Goal: Find specific page/section: Find specific page/section

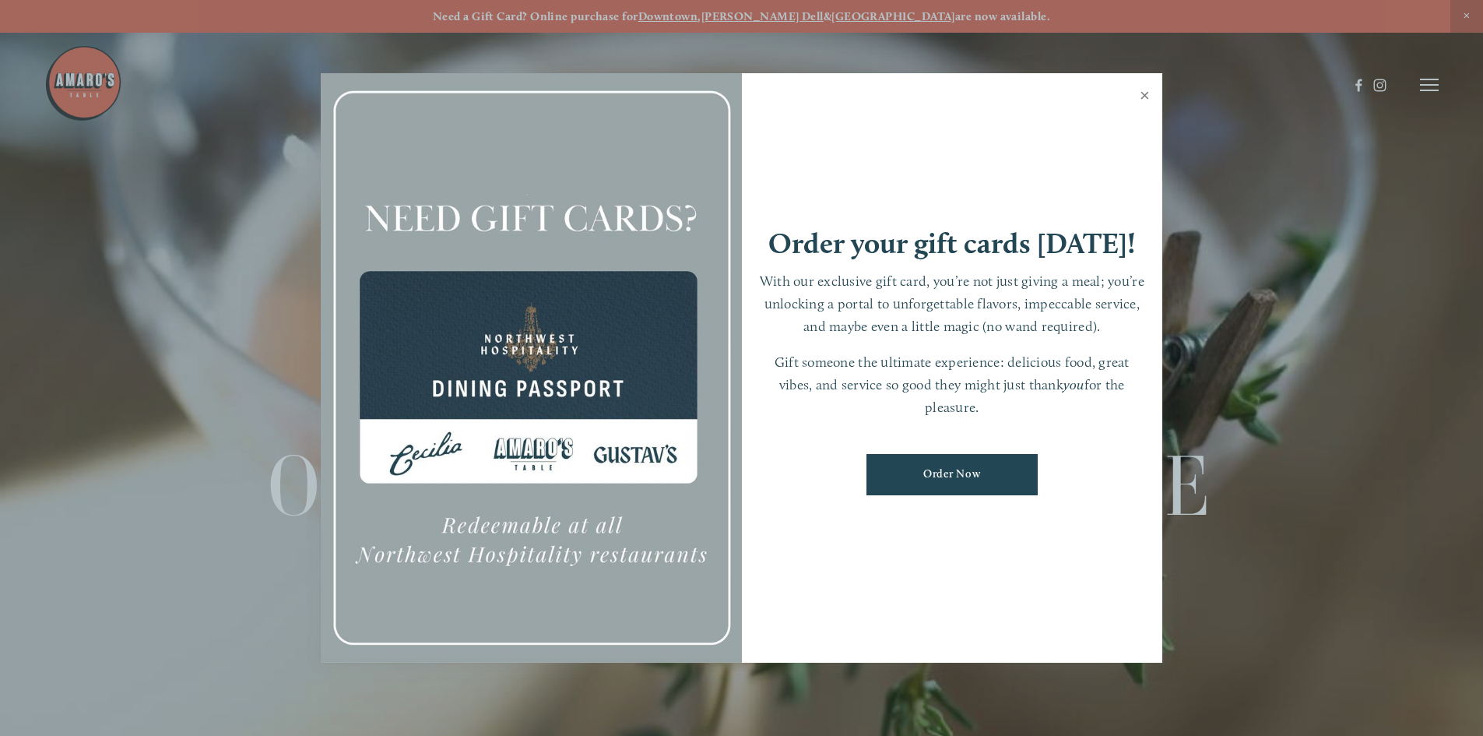
click at [1141, 90] on link "Close" at bounding box center [1144, 98] width 30 height 44
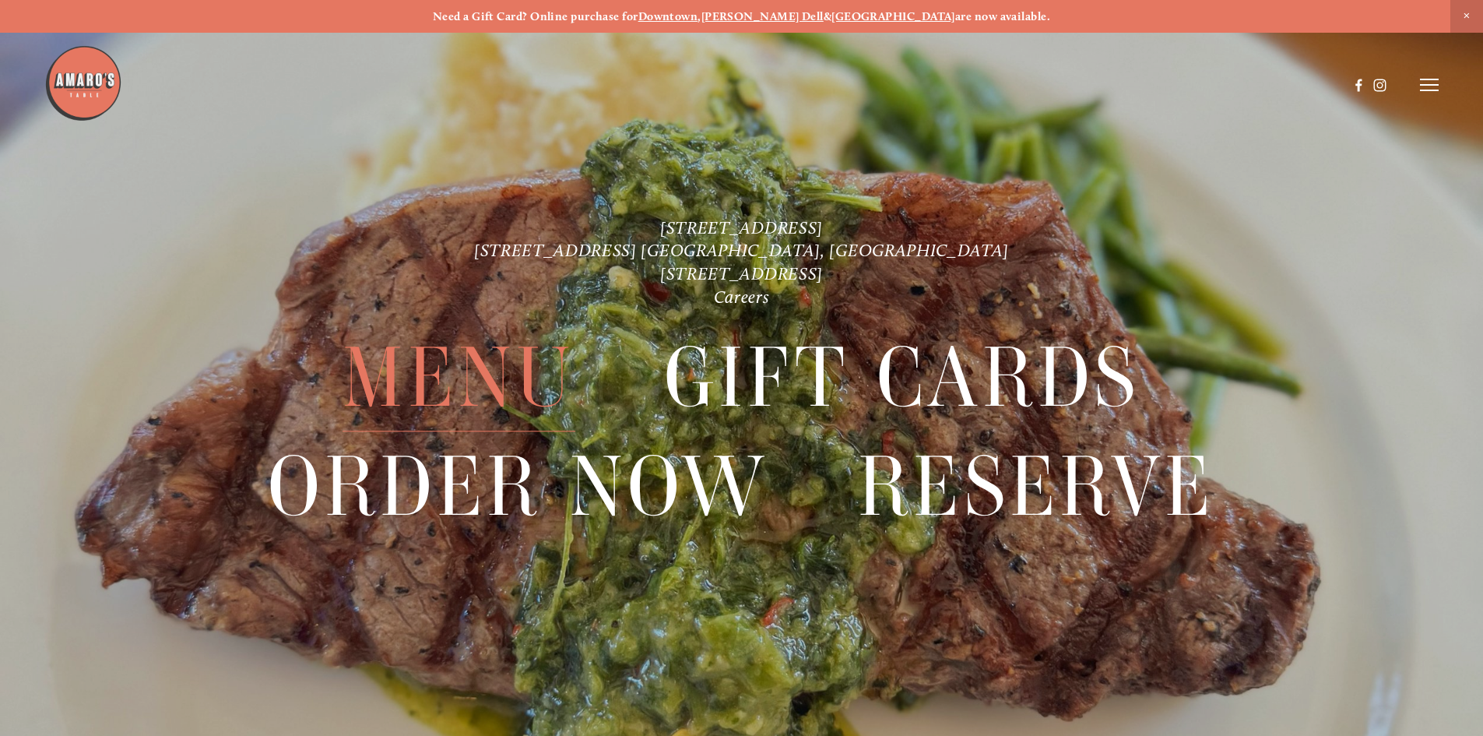
click at [501, 349] on span "Menu" at bounding box center [458, 378] width 232 height 107
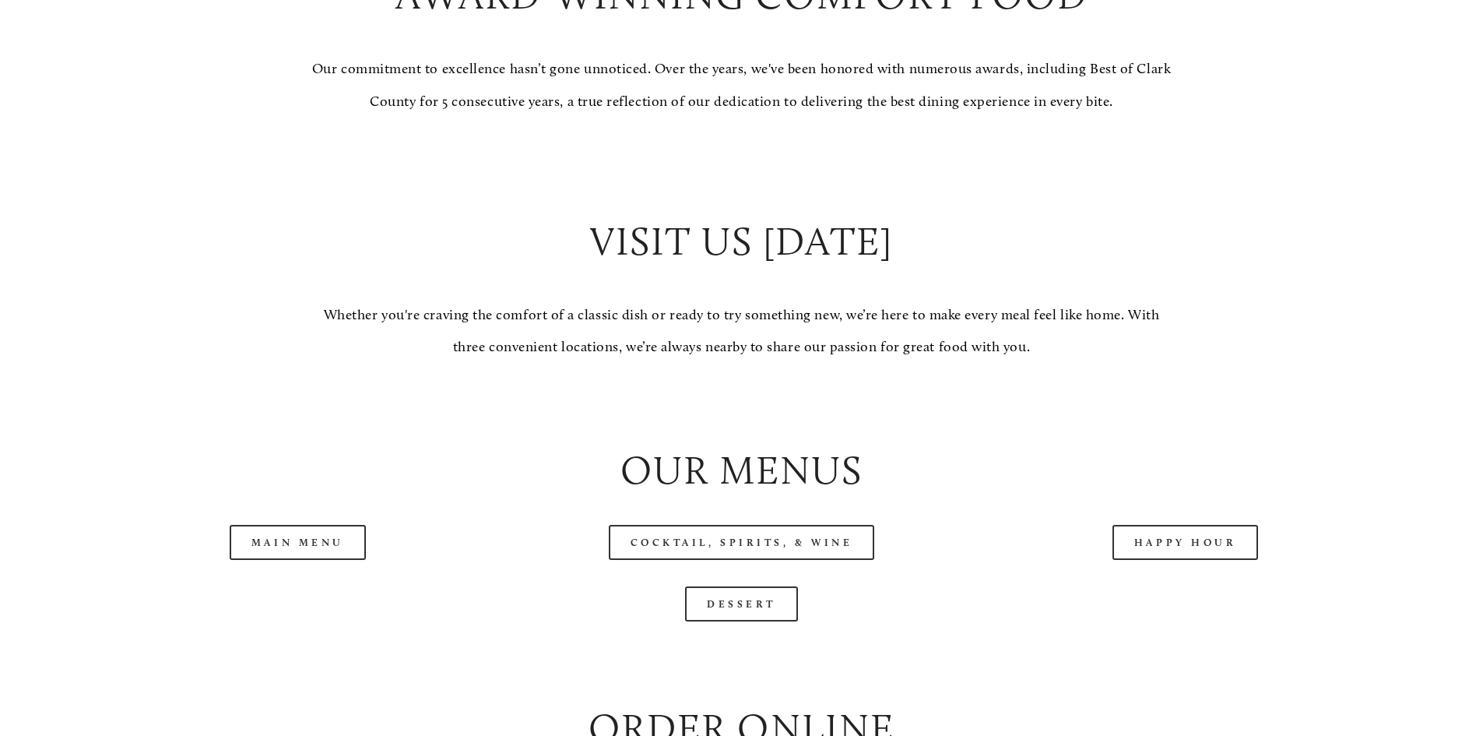
scroll to position [1479, 0]
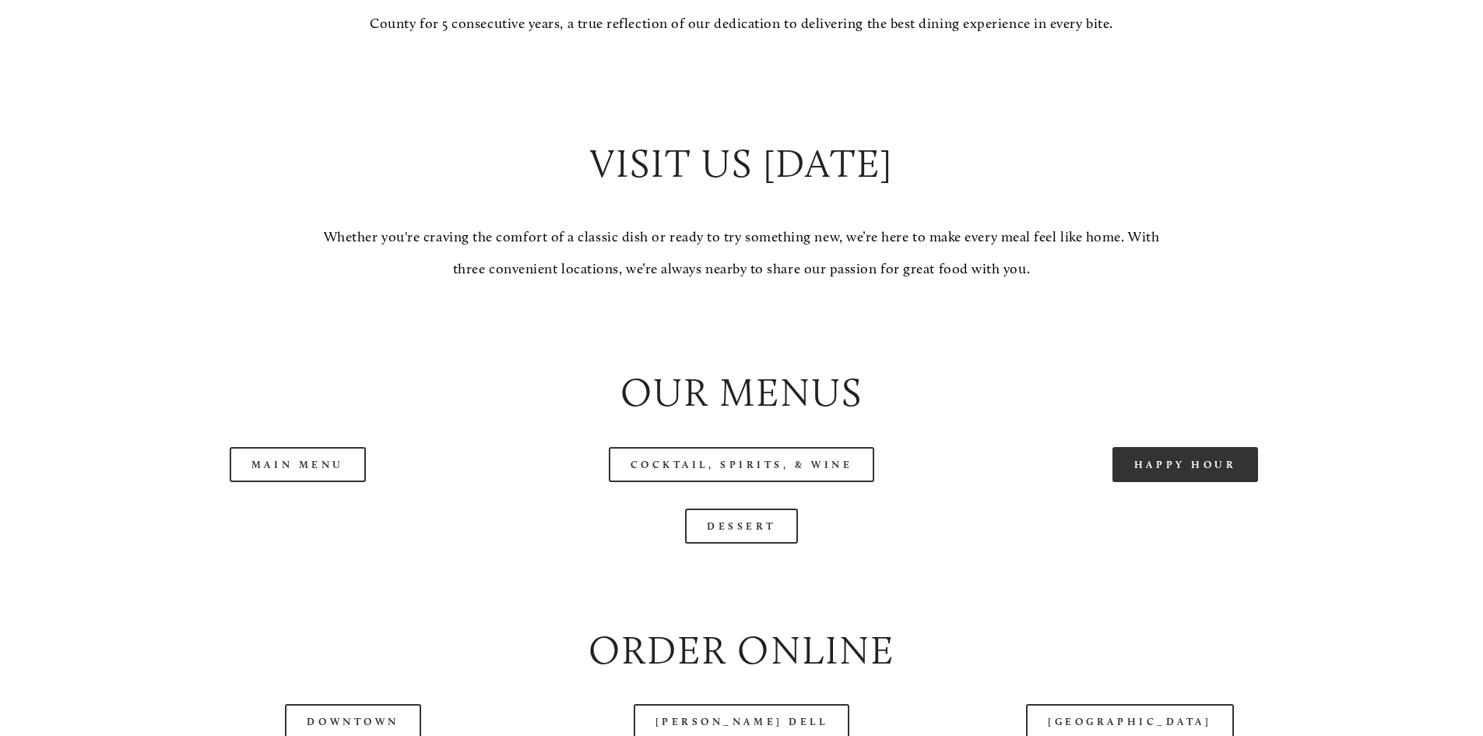
click at [1173, 482] on link "Happy Hour" at bounding box center [1185, 464] width 146 height 35
